Goal: Transaction & Acquisition: Purchase product/service

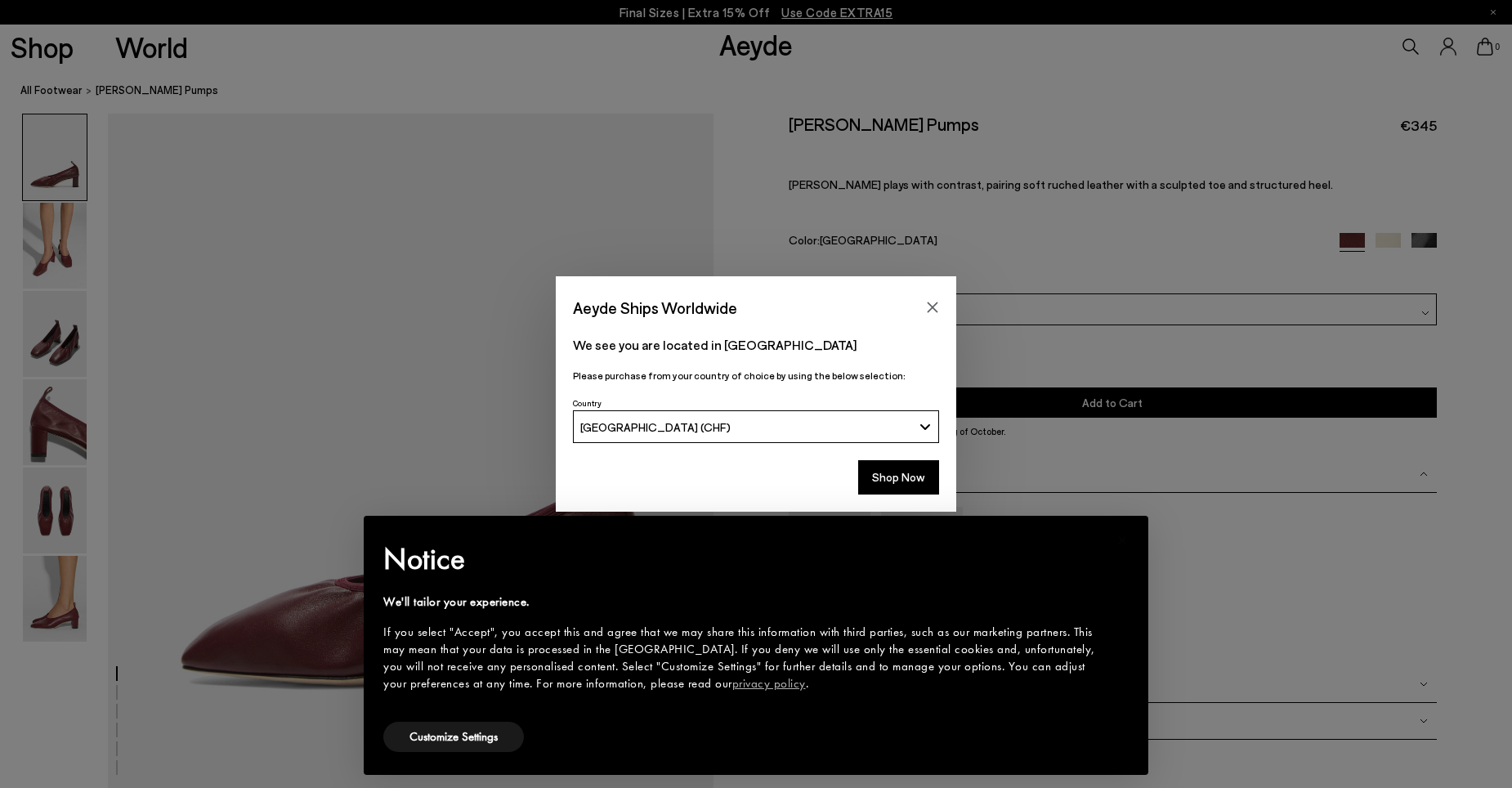
click at [58, 610] on div "Aeyde Ships Worldwide We see you are located in Suisse Please purchase from you…" at bounding box center [756, 394] width 1512 height 788
click at [1034, 583] on div "Notice We'll tailor your experience. If you select "Accept", you accept this an…" at bounding box center [756, 628] width 745 height 183
click at [474, 639] on div "If you select "Accept", you accept this and agree that we may share this inform…" at bounding box center [742, 658] width 720 height 69
click at [930, 297] on button "Close" at bounding box center [933, 308] width 25 height 25
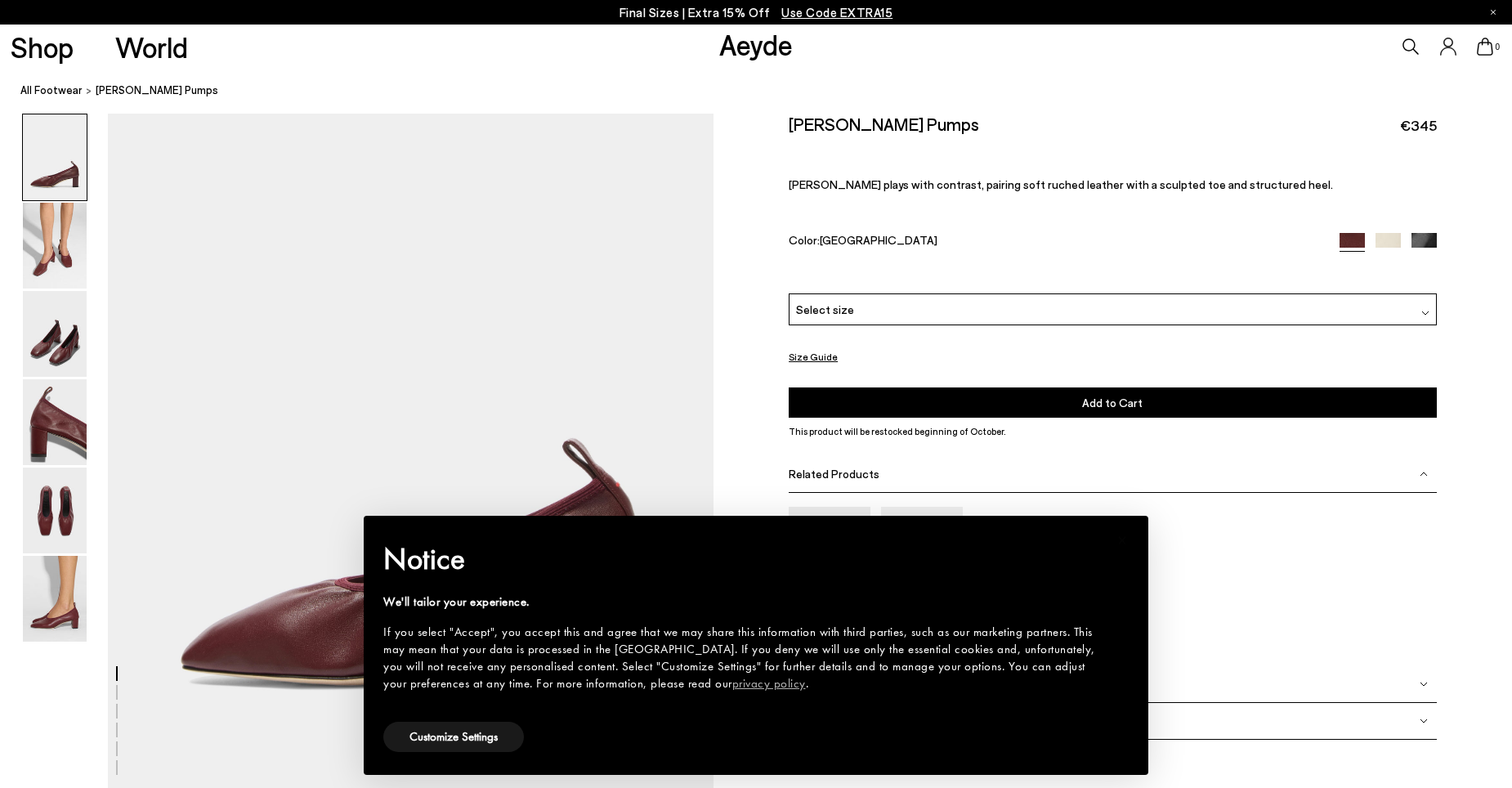
click at [1081, 548] on h2 "Notice" at bounding box center [742, 559] width 720 height 42
click at [41, 597] on img at bounding box center [55, 598] width 64 height 86
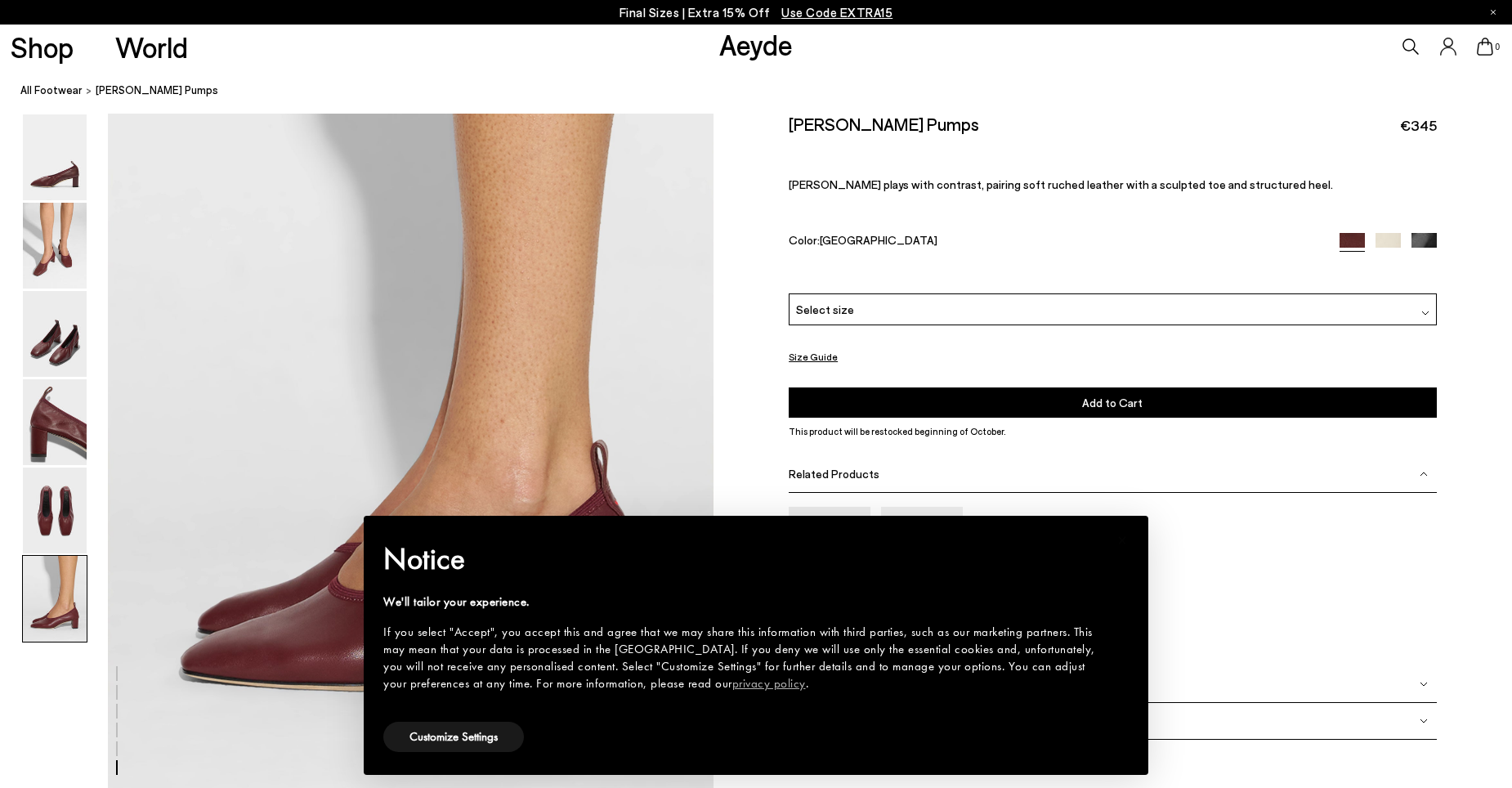
scroll to position [4031, 0]
click at [1122, 542] on div "× Notice We'll tailor your experience. If you select "Accept", you accept this …" at bounding box center [756, 645] width 772 height 246
click at [1118, 534] on span "×" at bounding box center [1122, 540] width 10 height 25
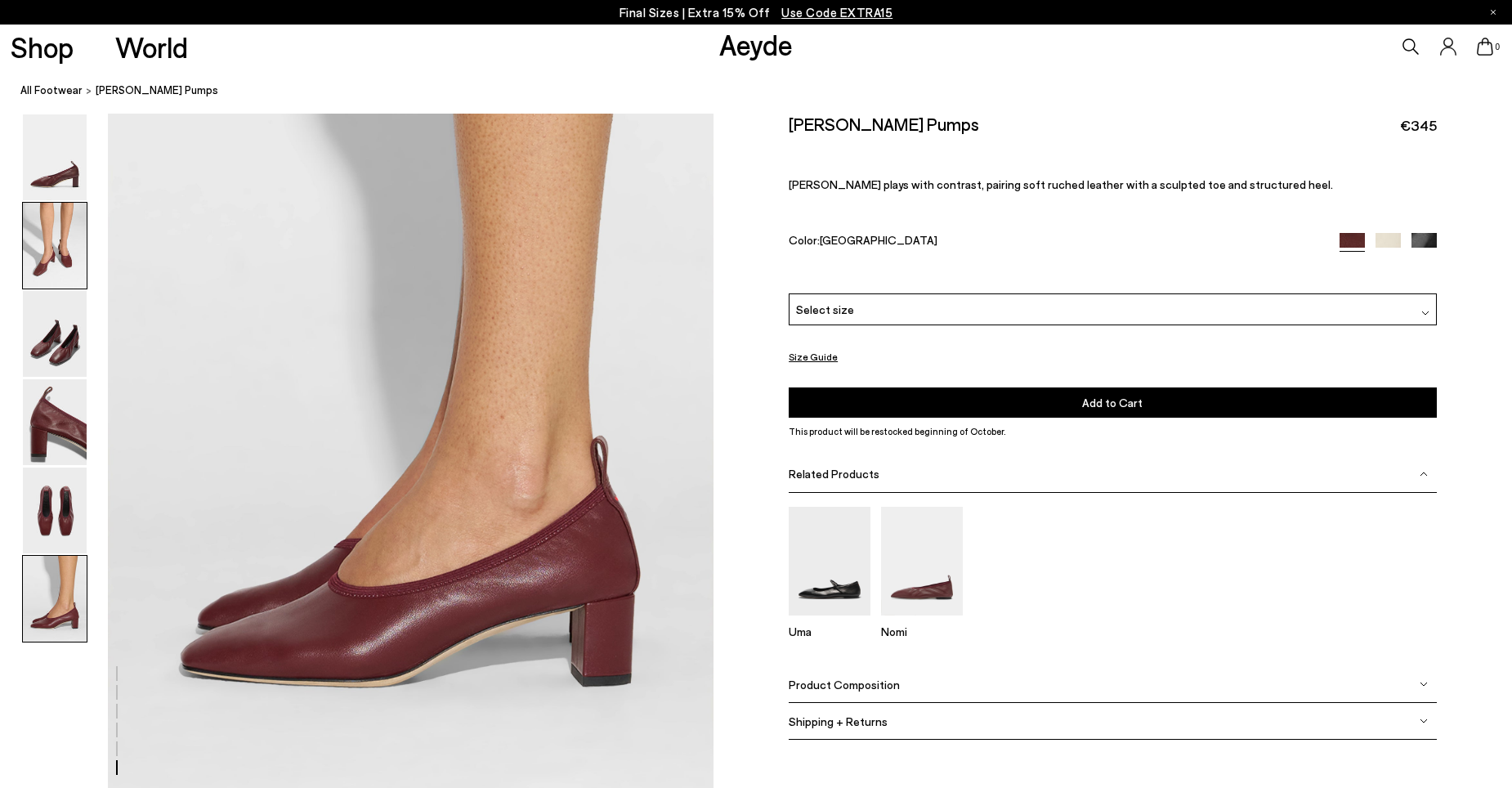
click at [43, 222] on img at bounding box center [55, 245] width 64 height 86
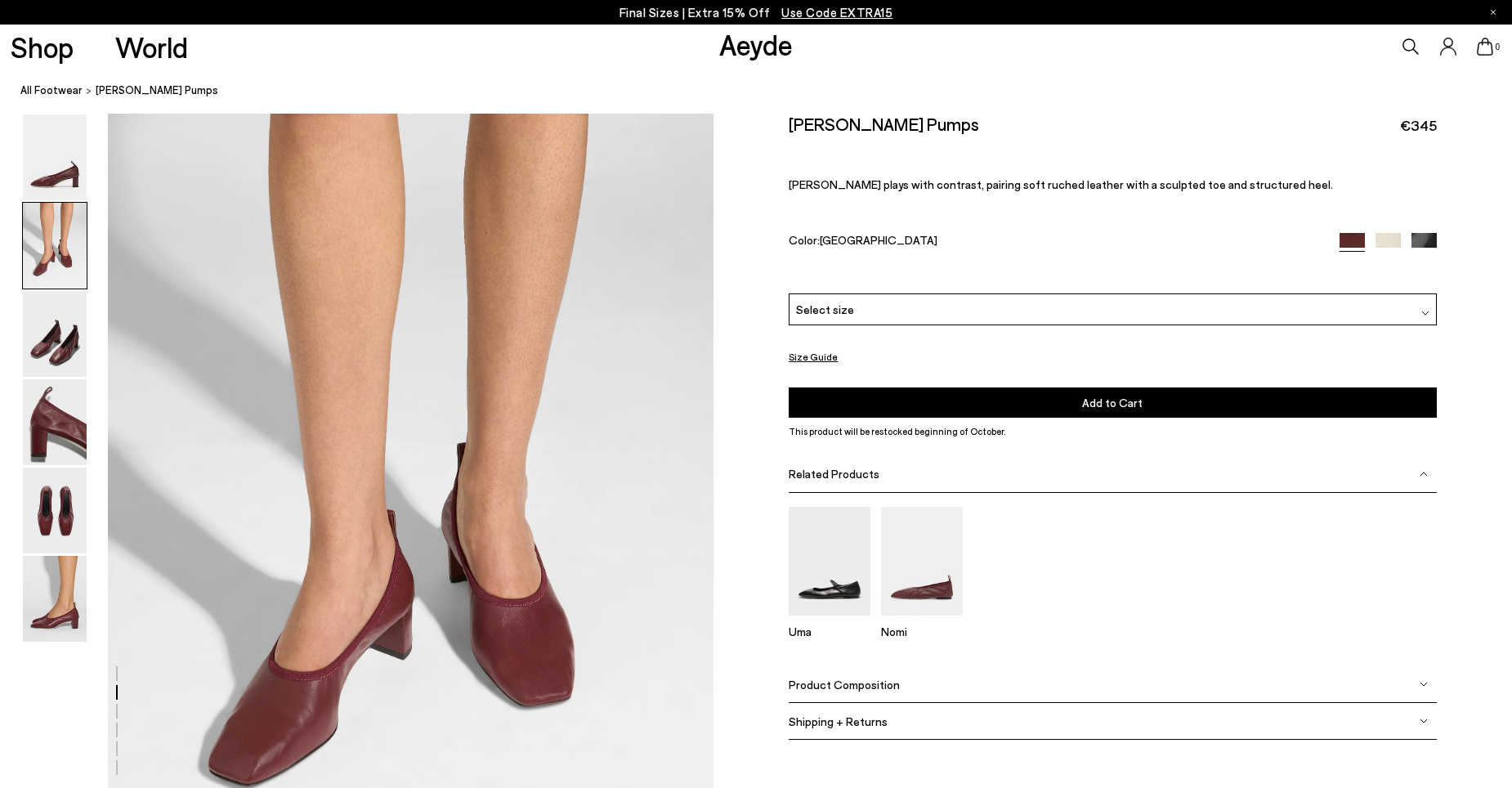
scroll to position [679, 0]
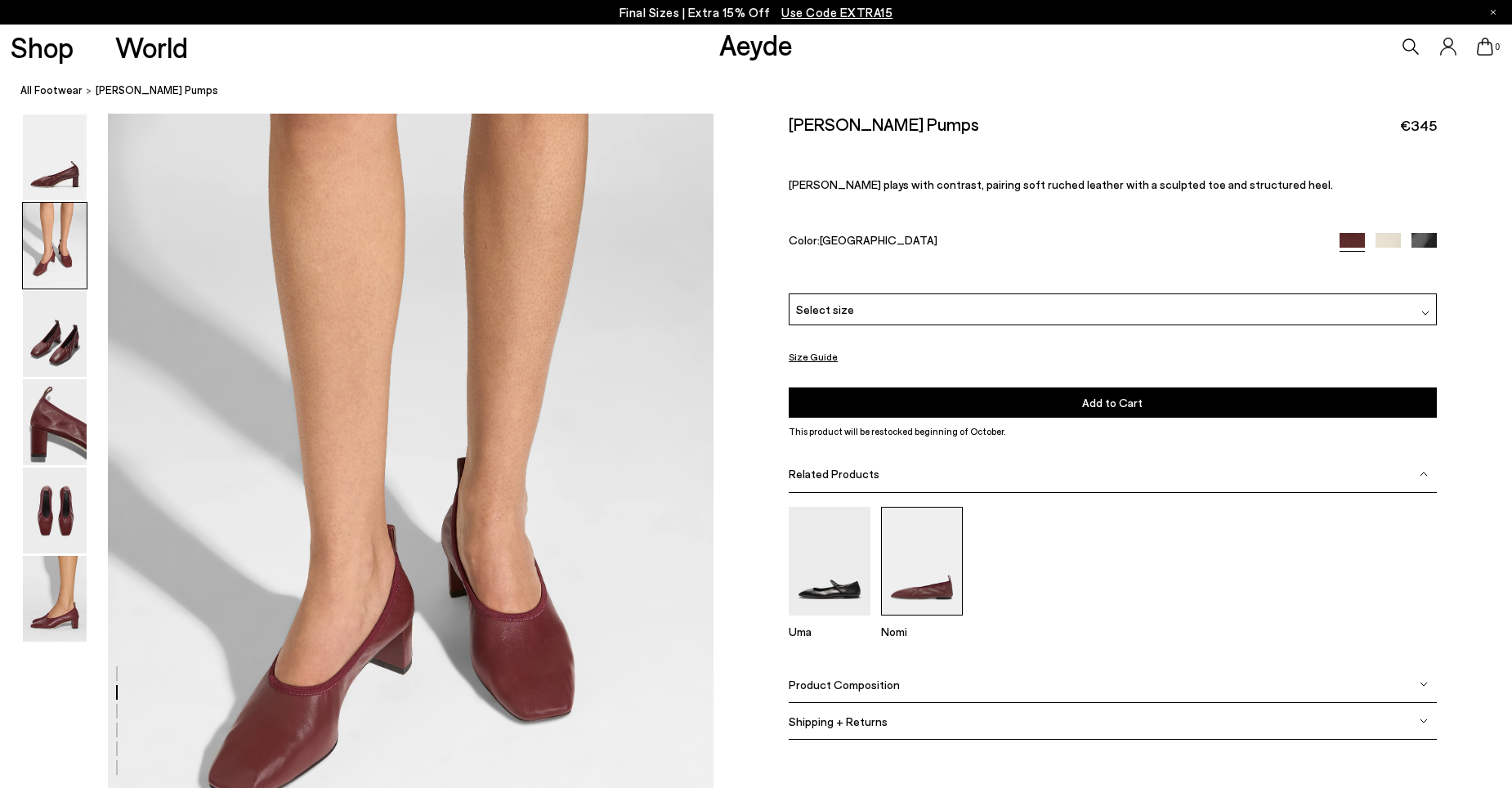
click at [919, 600] on img at bounding box center [922, 561] width 82 height 109
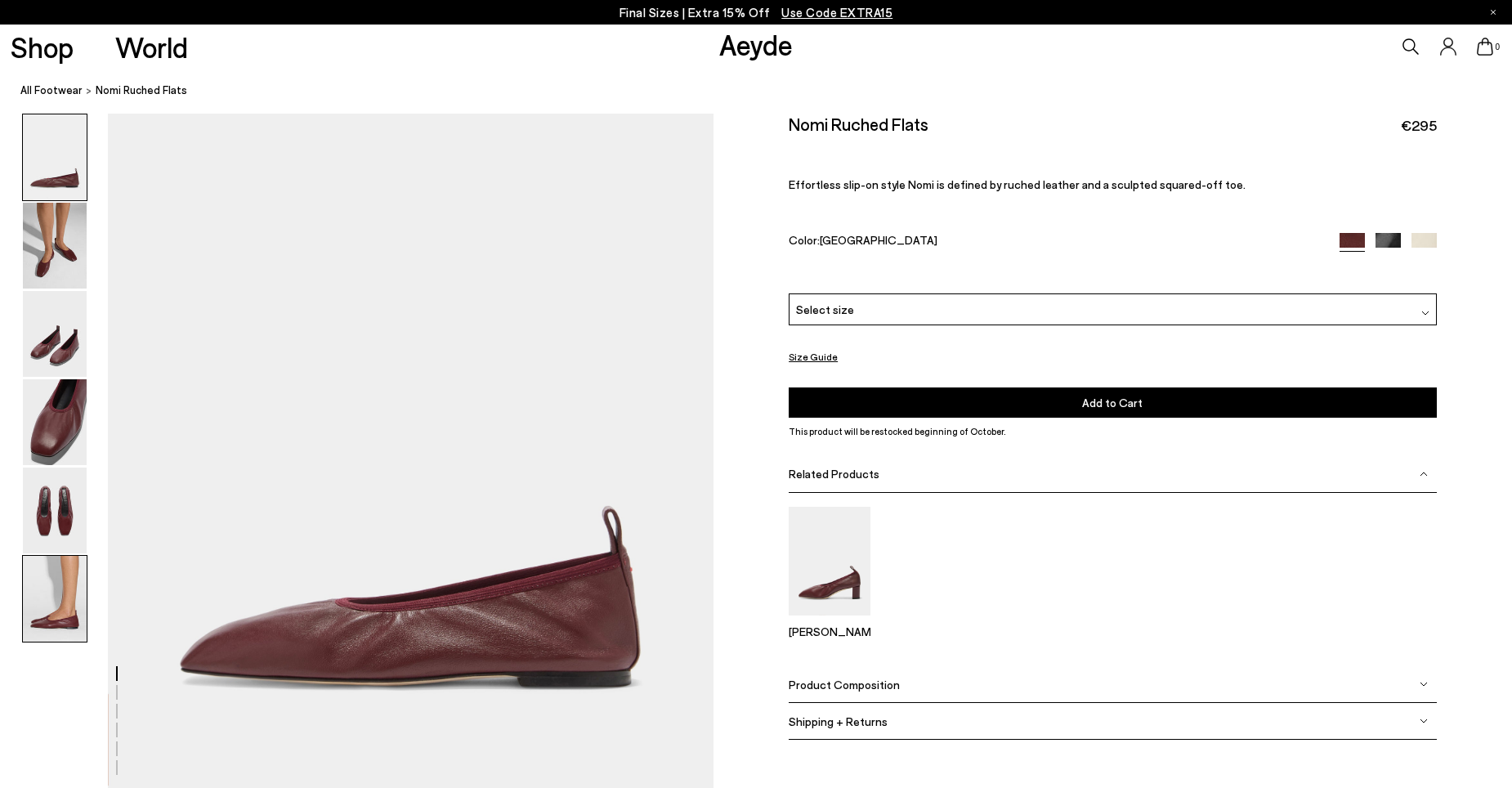
click at [70, 600] on img at bounding box center [55, 598] width 64 height 86
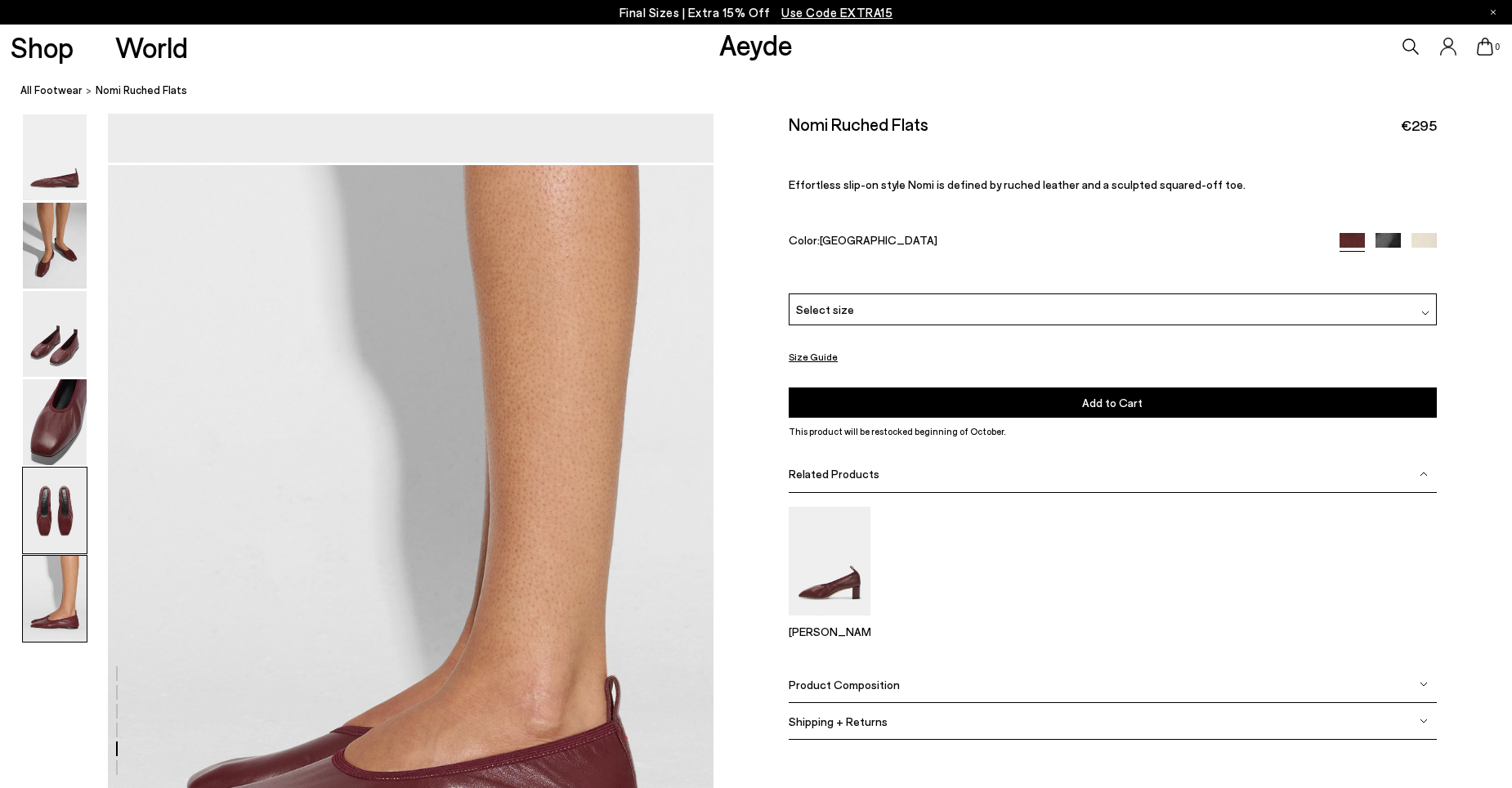
scroll to position [4031, 0]
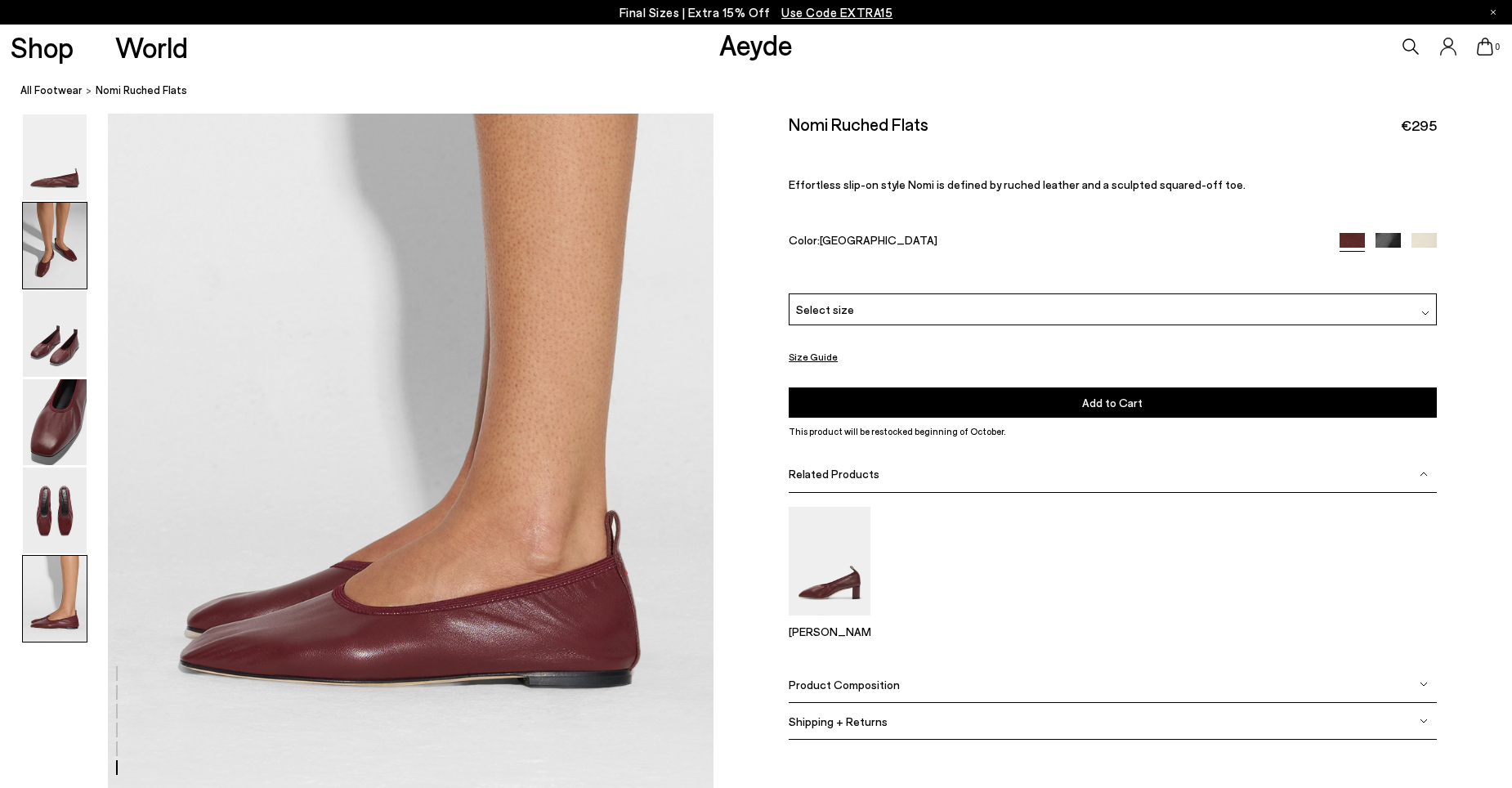
click at [46, 236] on img at bounding box center [55, 245] width 64 height 86
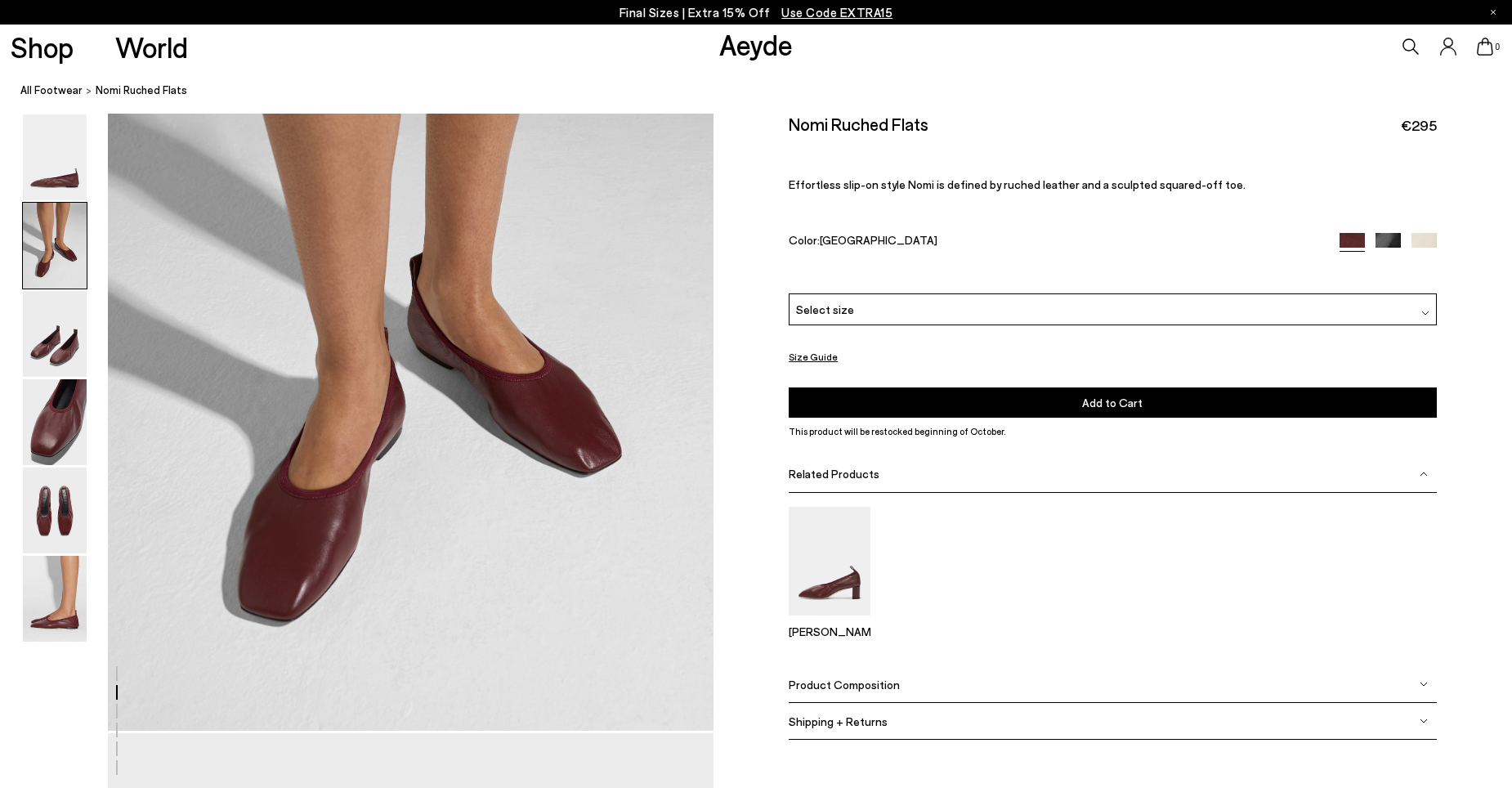
scroll to position [679, 0]
